Goal: Obtain resource: Download file/media

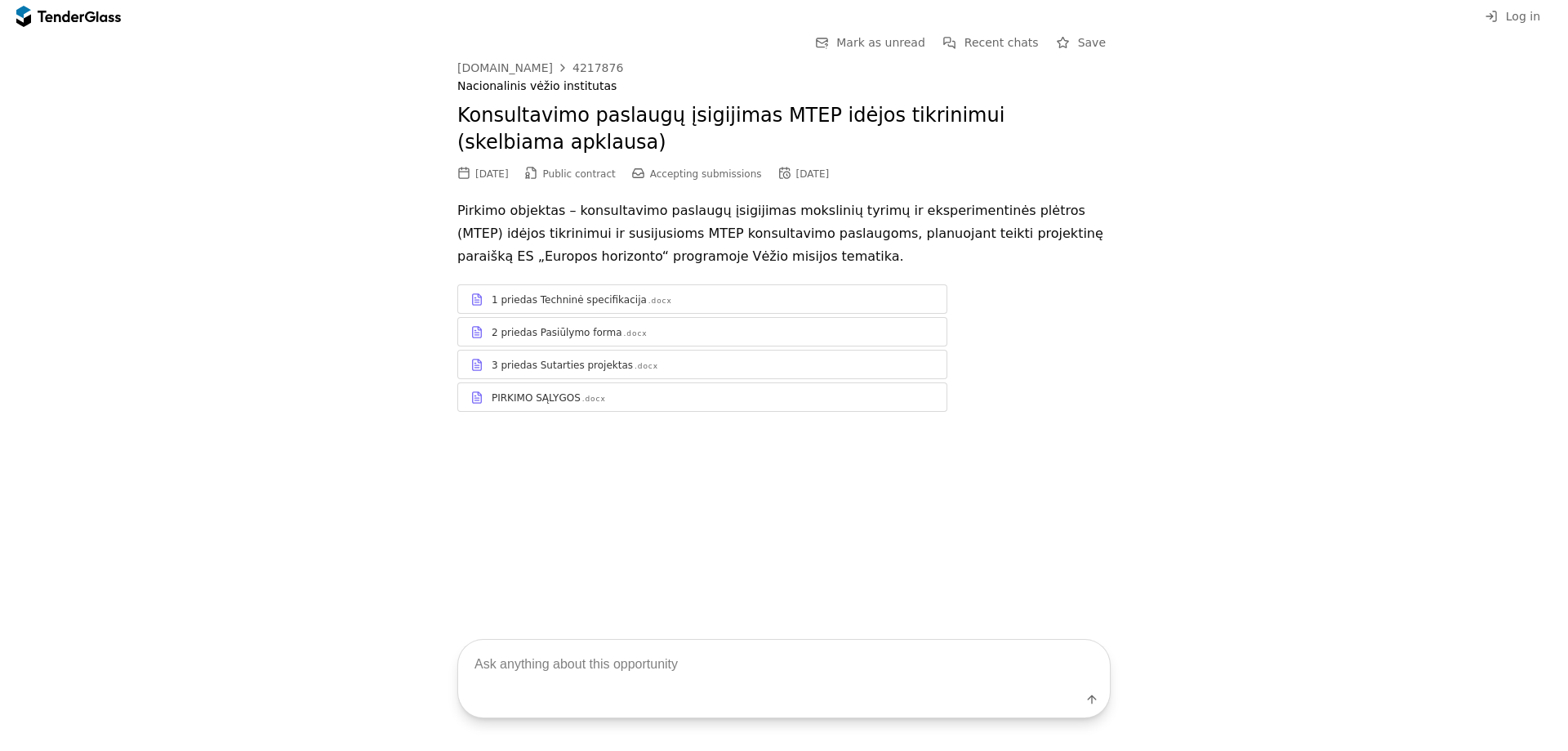
click at [1110, 234] on p "Pirkimo objektas – konsultavimo paslaugų įsigijimas mokslinių tyrimų ir eksperi…" at bounding box center [784, 234] width 654 height 69
click at [994, 51] on button "Recent chats" at bounding box center [990, 43] width 105 height 20
click at [546, 300] on div "1 priedas Techninė specifikacija" at bounding box center [568, 300] width 155 height 13
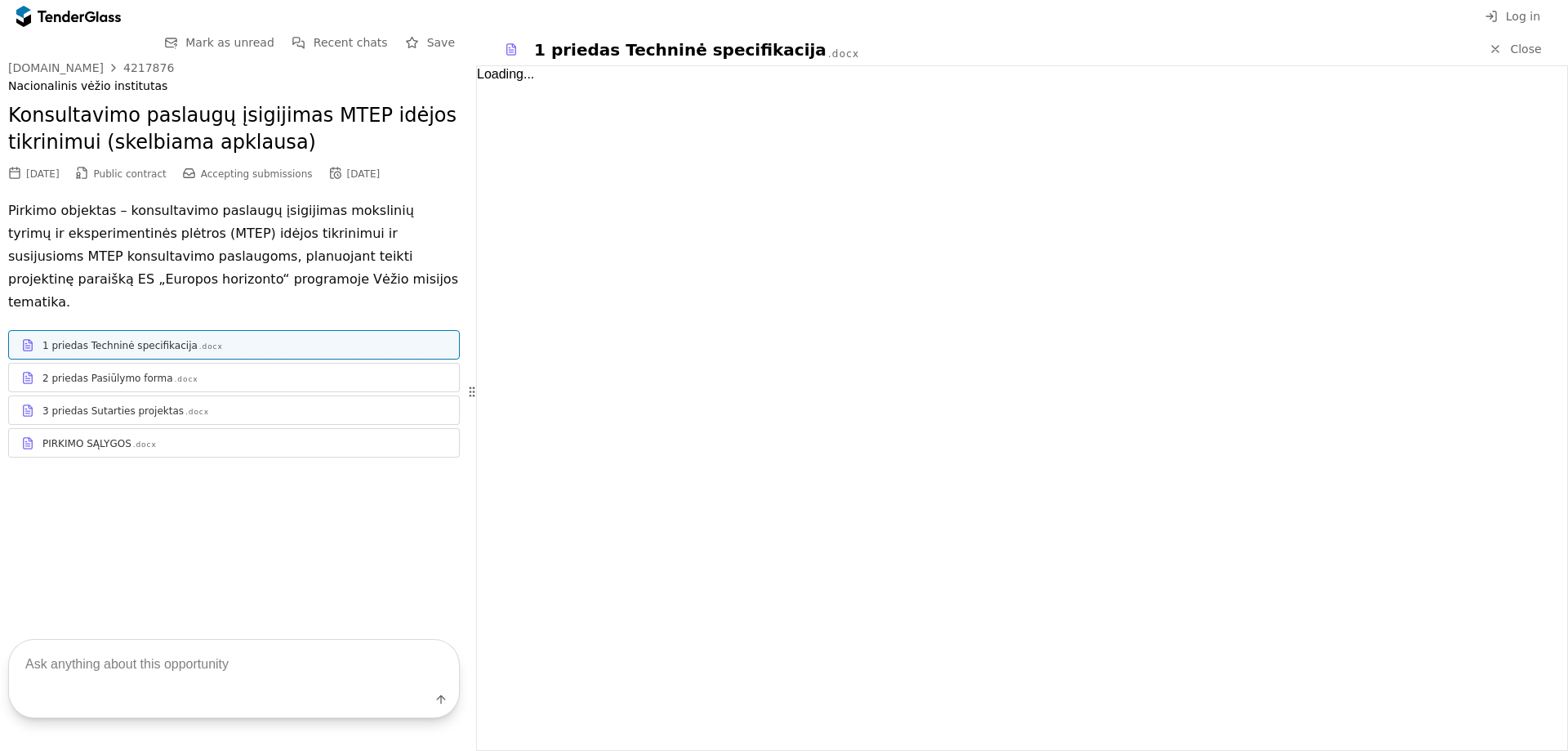
click at [138, 171] on span "Public contract" at bounding box center [130, 174] width 72 height 11
click at [165, 336] on div "1 priedas Techninė specifikacija .docx" at bounding box center [234, 346] width 451 height 20
click at [175, 375] on div ".docx" at bounding box center [187, 379] width 24 height 10
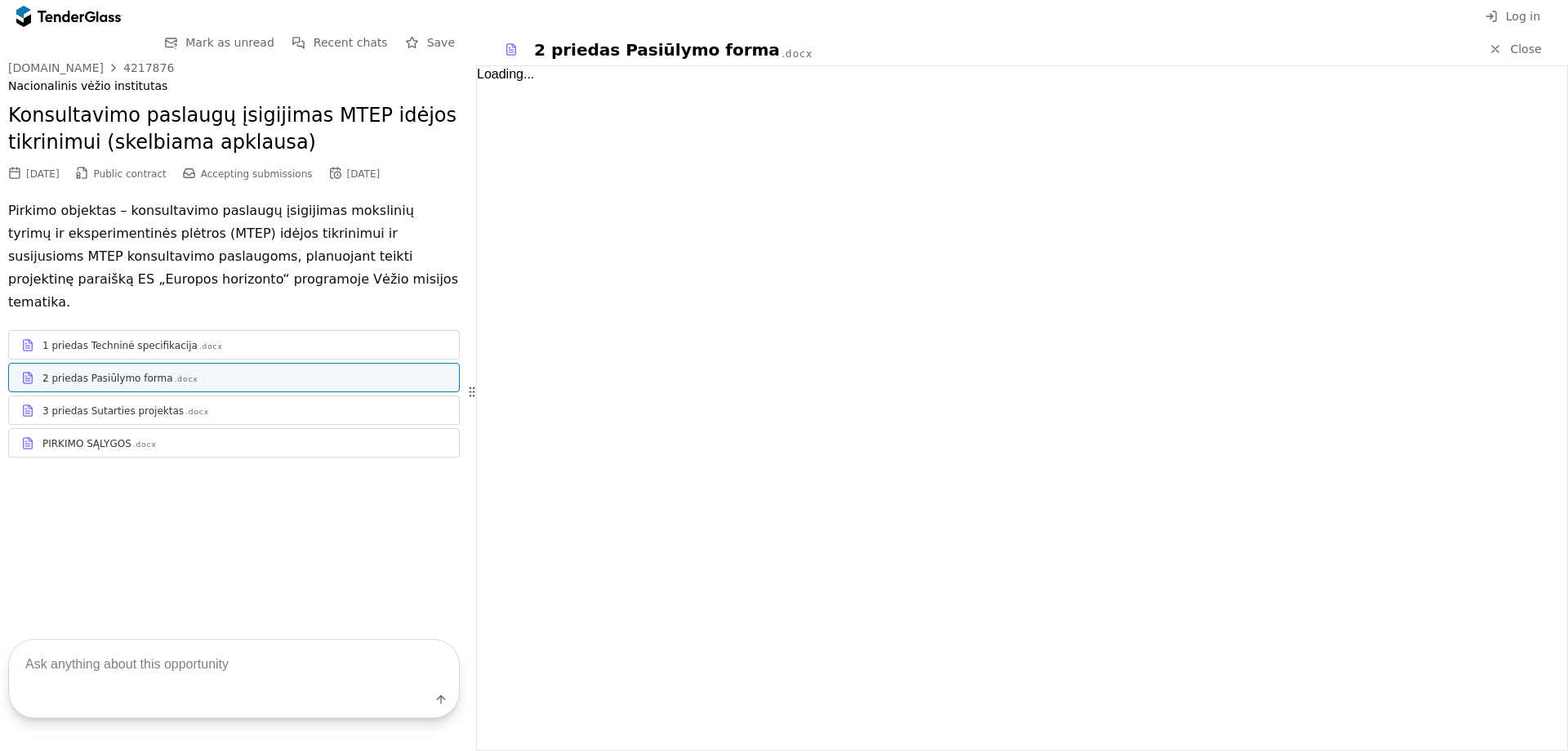
click at [124, 339] on div "1 priedas Techninė specifikacija" at bounding box center [120, 346] width 155 height 13
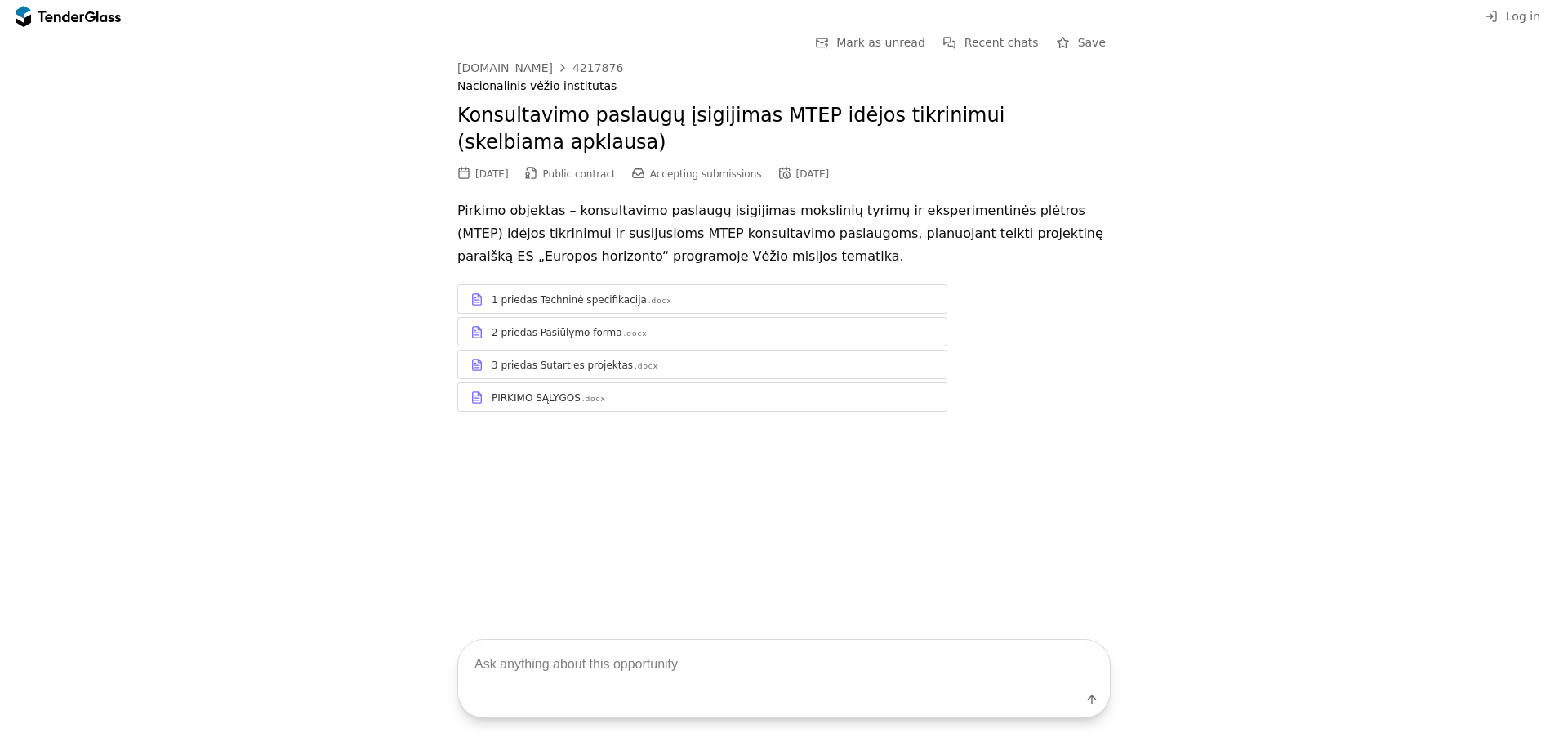
click at [565, 310] on link "1 priedas Techninė specifikacija .docx" at bounding box center [702, 299] width 490 height 30
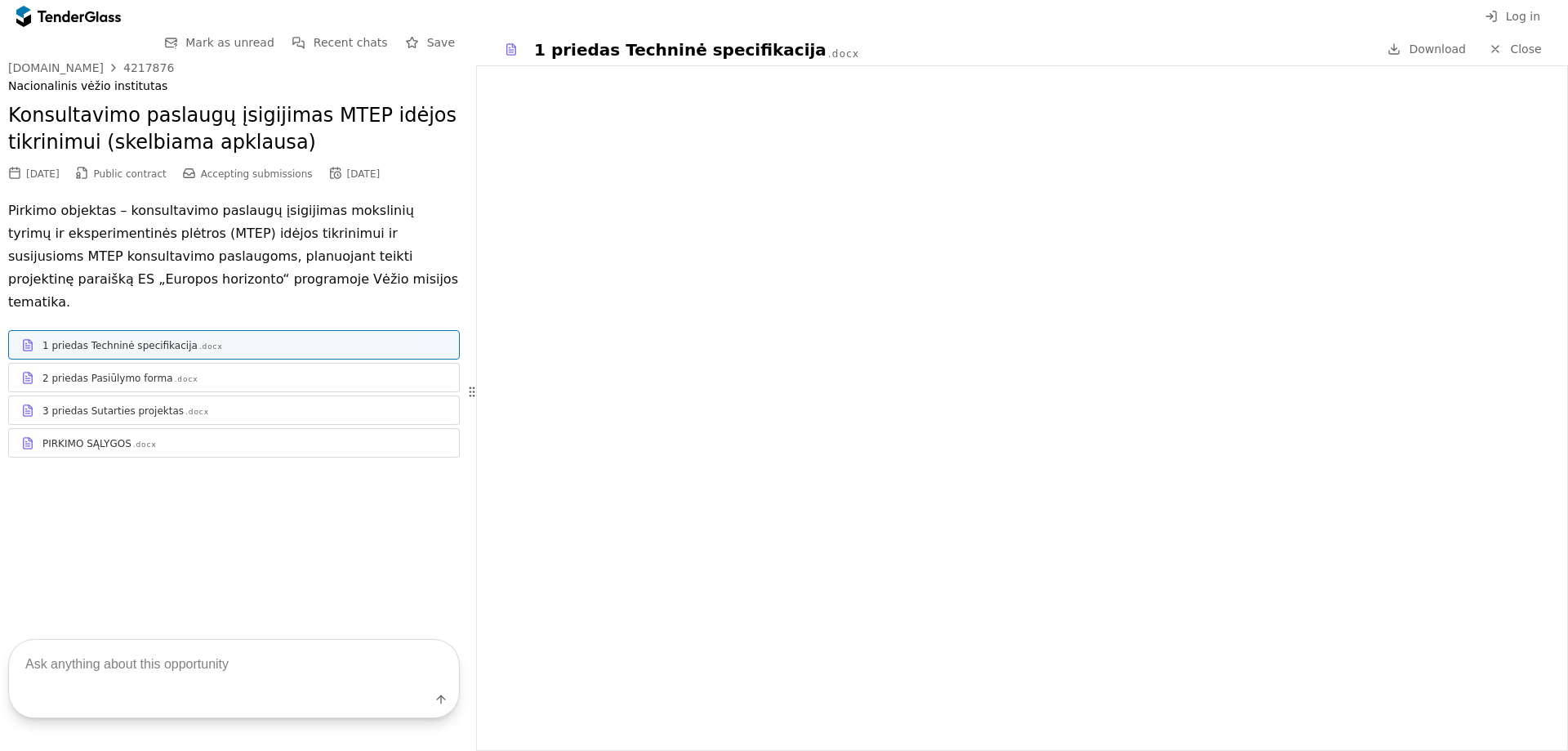
click at [1434, 52] on span "Download" at bounding box center [1438, 49] width 58 height 13
click at [161, 368] on div "2 priedas Pasiūlymo forma .docx" at bounding box center [234, 378] width 451 height 20
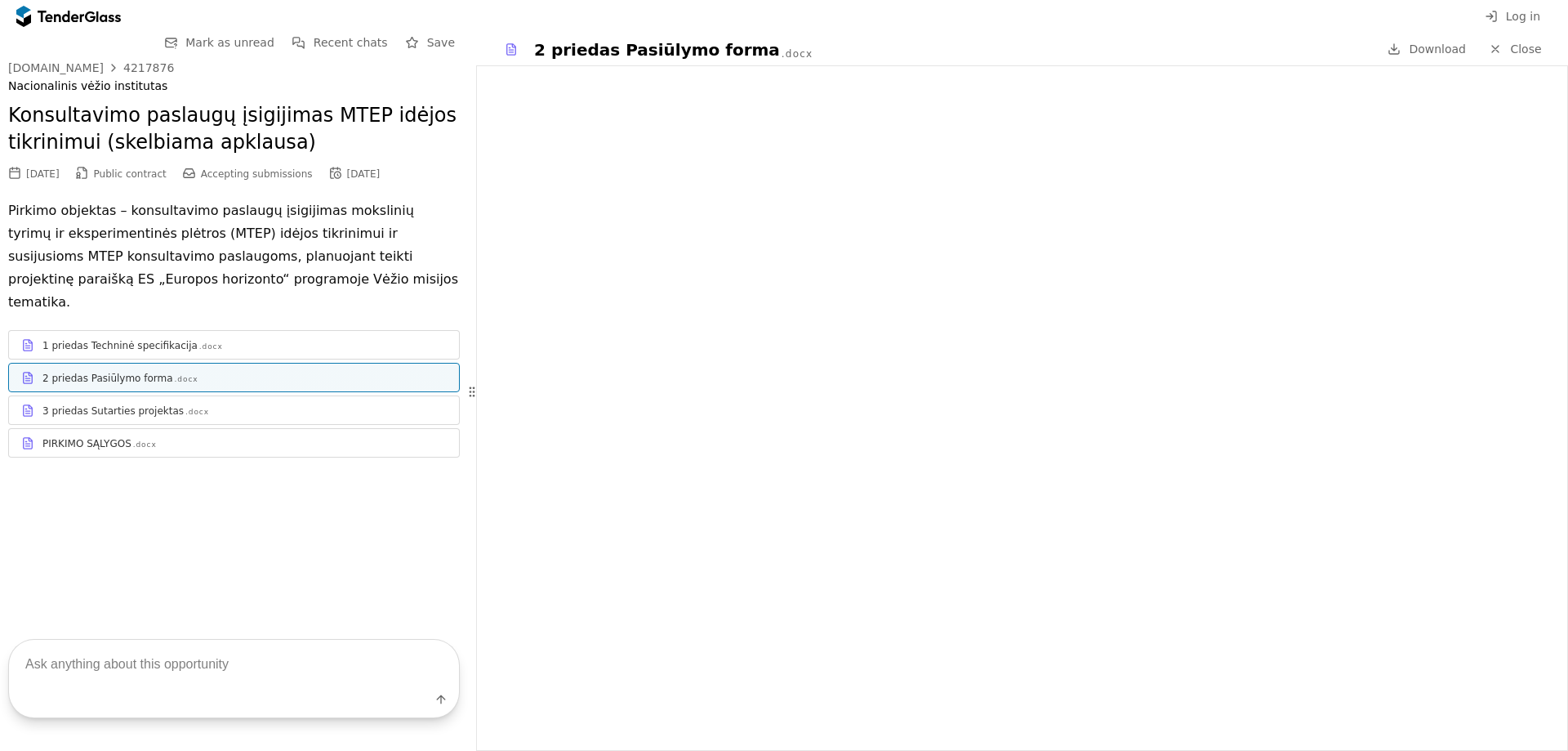
click at [1418, 55] on span "Download" at bounding box center [1438, 49] width 58 height 13
click at [90, 403] on div at bounding box center [244, 403] width 404 height 1
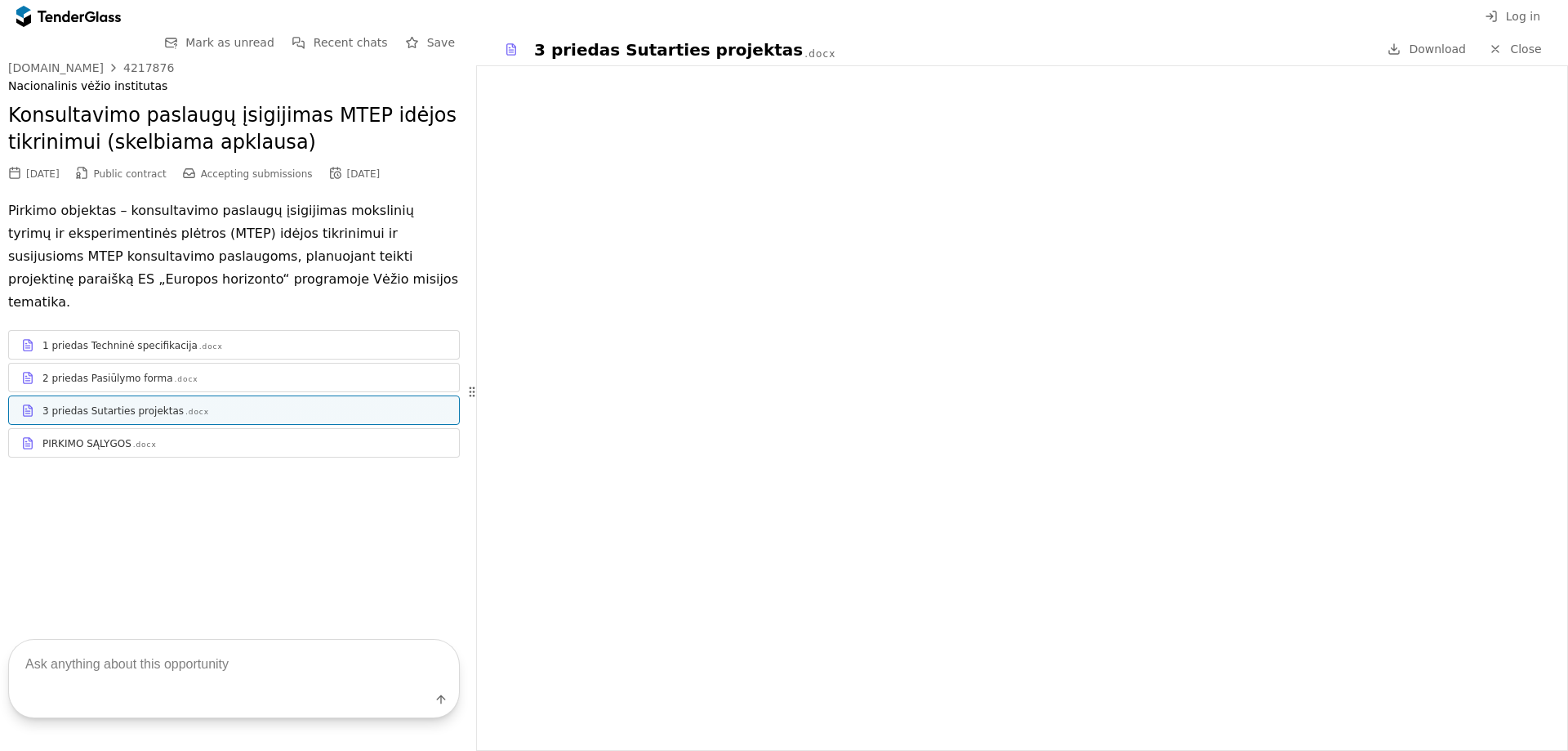
click at [1441, 56] on span "Download" at bounding box center [1438, 49] width 58 height 13
click at [80, 437] on div "PIRKIMO SĄLYGOS" at bounding box center [87, 443] width 89 height 13
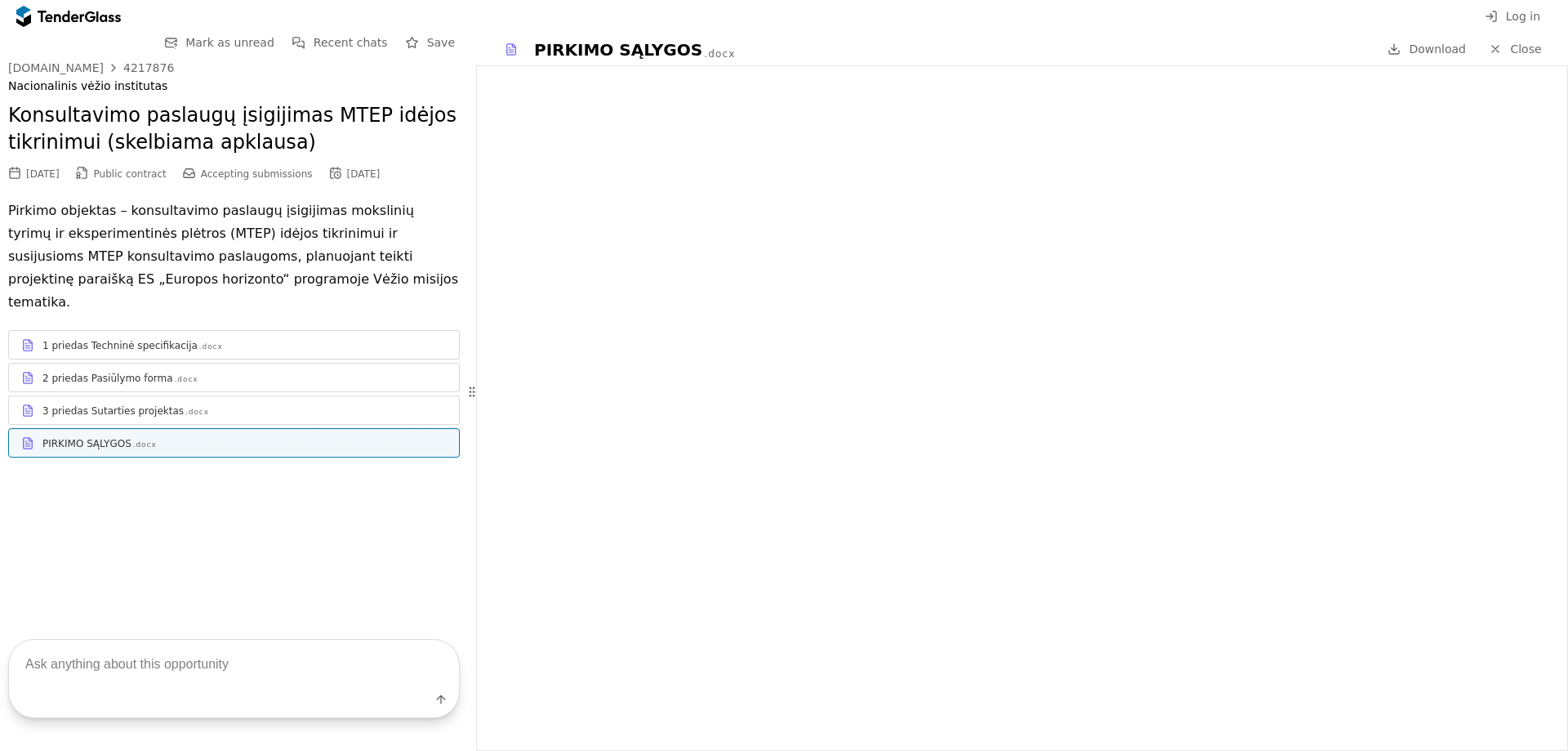
click at [1428, 37] on div "PIRKIMO SĄLYGOS .docx Download Close" at bounding box center [1023, 48] width 1092 height 33
click at [1435, 51] on span "Download" at bounding box center [1438, 49] width 58 height 13
click at [389, 339] on div "1 priedas Techninė specifikacija .docx" at bounding box center [244, 346] width 404 height 13
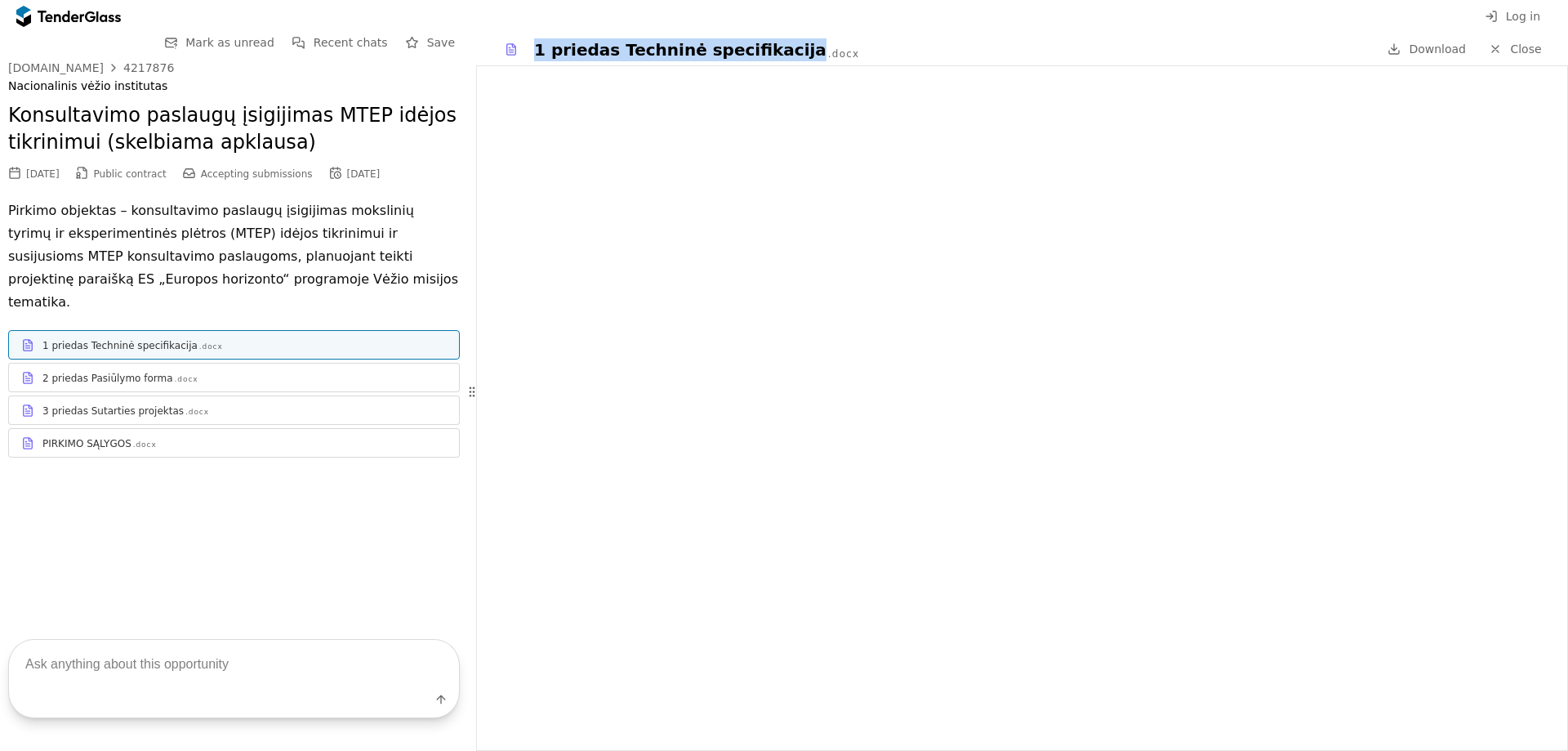
drag, startPoint x: 771, startPoint y: 50, endPoint x: 497, endPoint y: 53, distance: 274.0
click at [497, 53] on div "1 priedas Techninė specifikacija .docx" at bounding box center [934, 48] width 882 height 33
copy div "1 priedas Techninė specifikacija"
click at [175, 375] on div ".docx" at bounding box center [187, 379] width 24 height 10
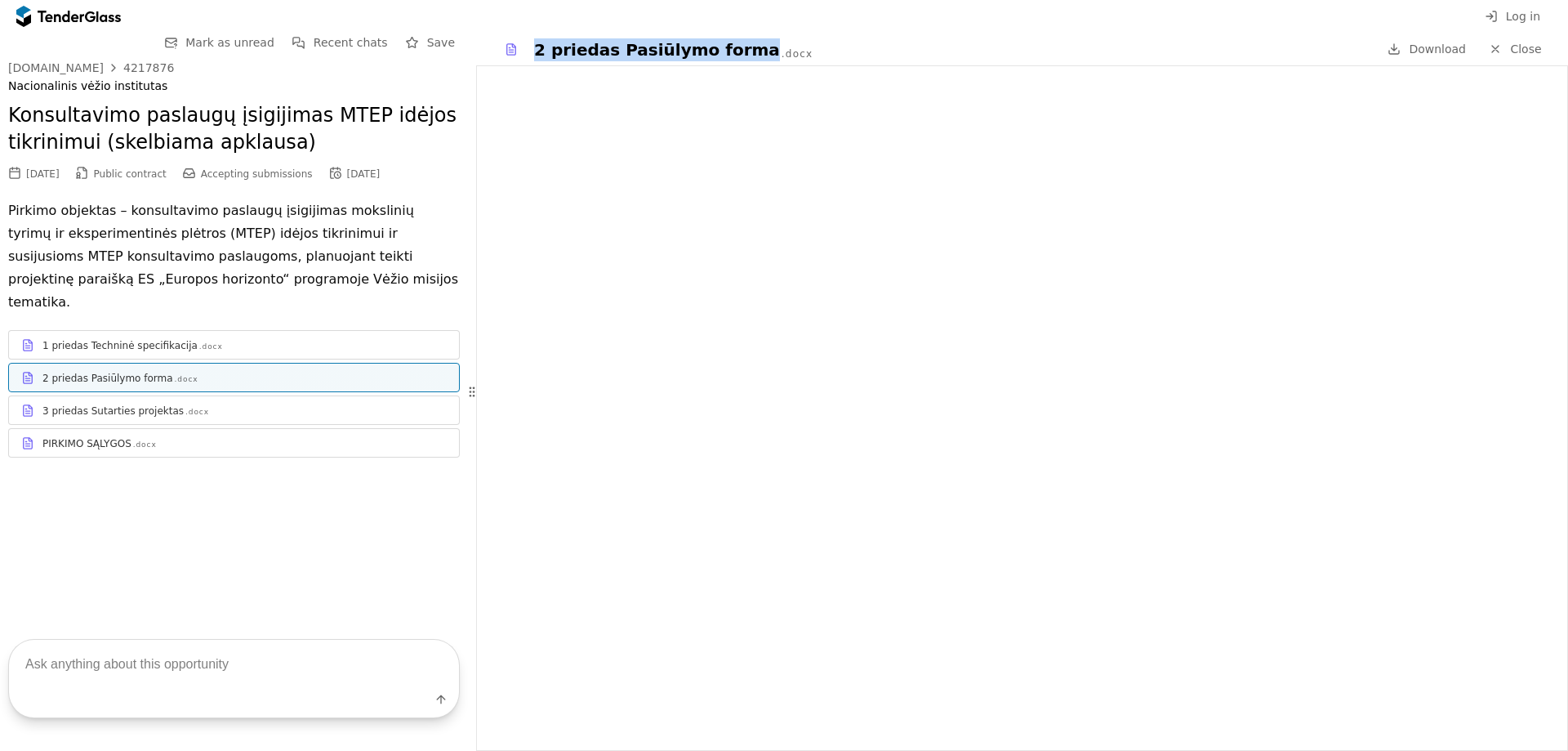
drag, startPoint x: 737, startPoint y: 57, endPoint x: 531, endPoint y: 52, distance: 206.1
click at [531, 52] on div "2 priedas Pasiūlymo forma .docx" at bounding box center [934, 48] width 882 height 33
copy div "2 priedas Pasiūlymo forma"
click at [250, 404] on div "3 priedas Sutarties projektas .docx" at bounding box center [244, 411] width 404 height 13
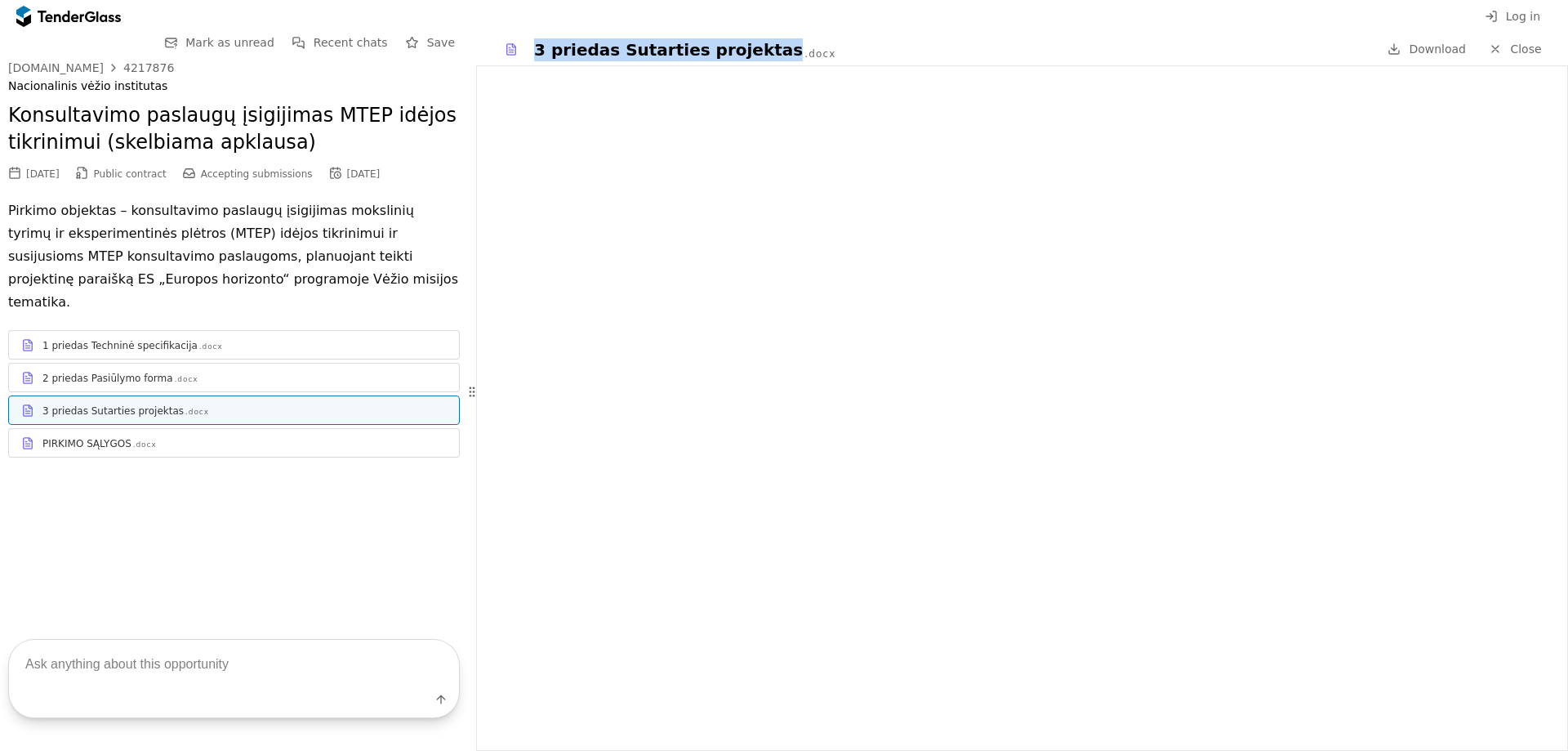
drag, startPoint x: 751, startPoint y: 58, endPoint x: 474, endPoint y: 56, distance: 277.0
click at [474, 56] on div "Go Back Mark as unread Recent chats Save [DOMAIN_NAME] 4217876 Nacionalinis vėž…" at bounding box center [784, 391] width 1568 height 718
copy div "3 priedas Sutarties projektas"
click at [255, 433] on div "PIRKIMO SĄLYGOS .docx" at bounding box center [234, 443] width 451 height 20
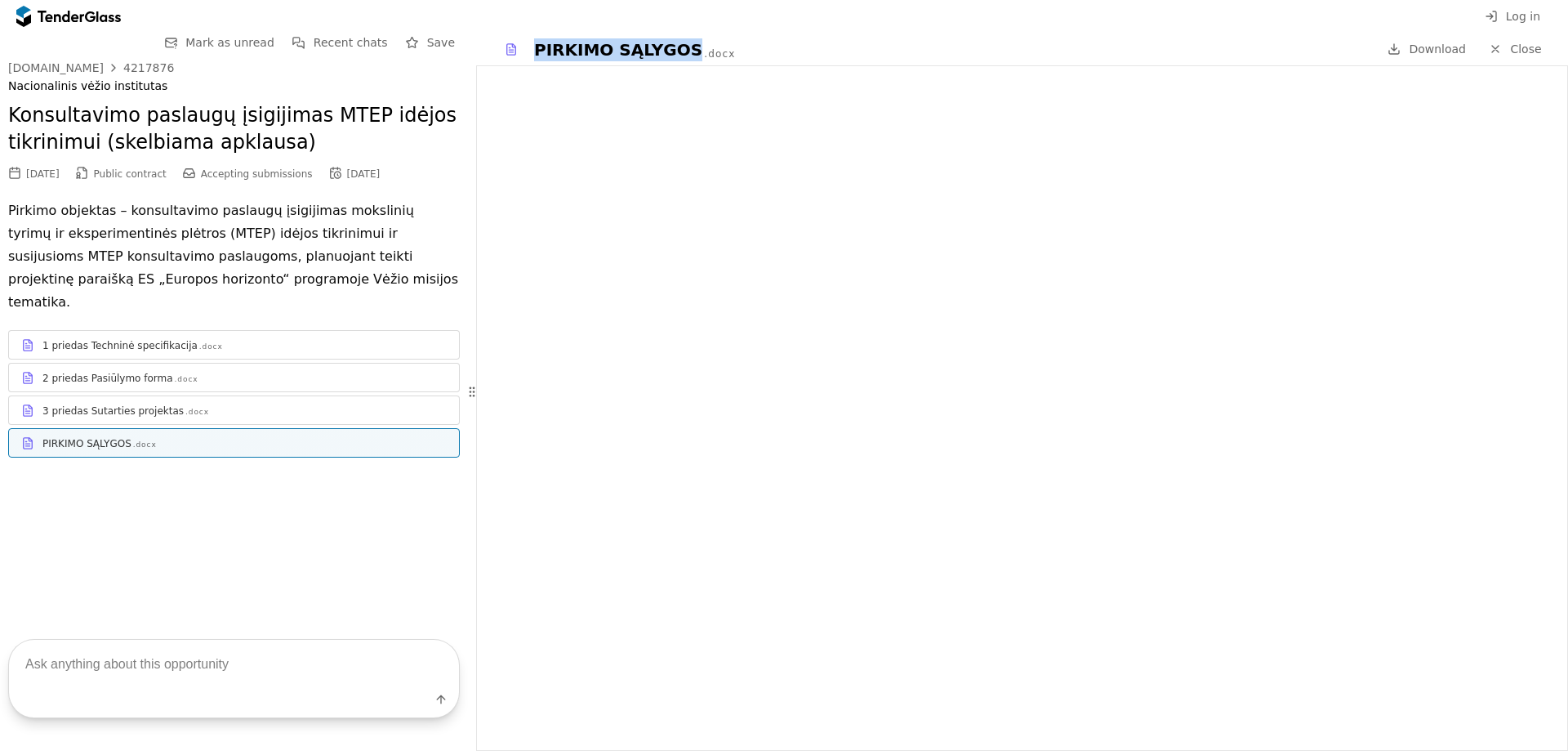
drag, startPoint x: 674, startPoint y: 52, endPoint x: 490, endPoint y: 56, distance: 184.0
click at [490, 56] on div "PIRKIMO SĄLYGOS .docx Download Close" at bounding box center [1023, 48] width 1092 height 33
copy div "PIRKIMO SĄLYGOS"
